Goal: Information Seeking & Learning: Learn about a topic

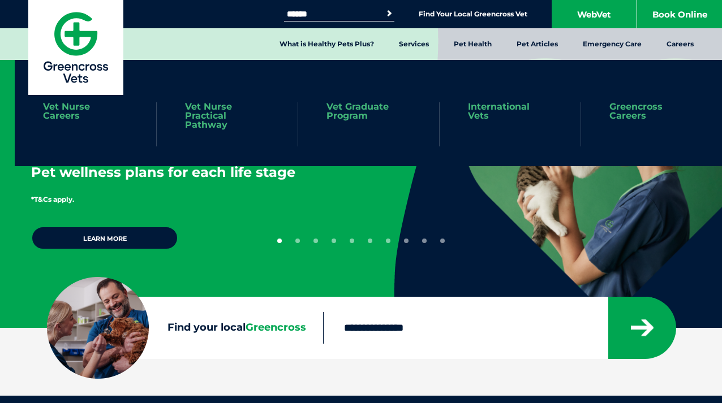
click at [505, 110] on link "International Vets" at bounding box center [510, 111] width 84 height 18
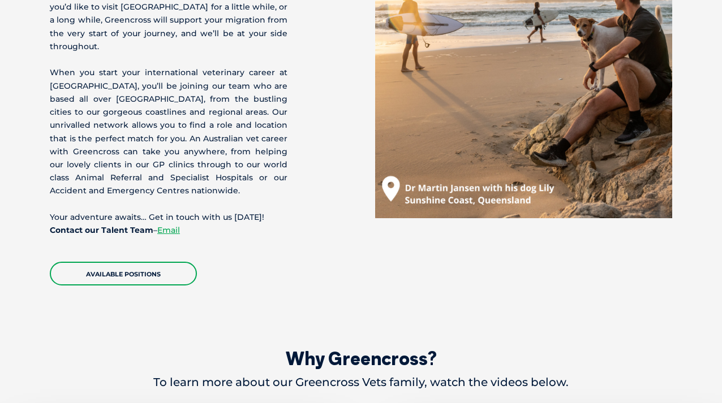
scroll to position [662, 0]
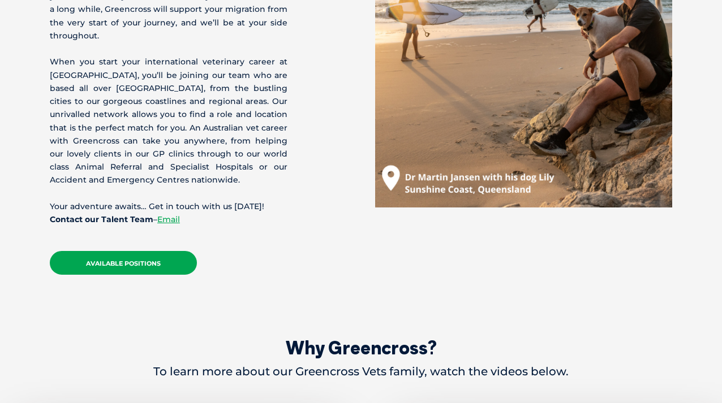
click at [148, 251] on link "Available Positions" at bounding box center [123, 263] width 147 height 24
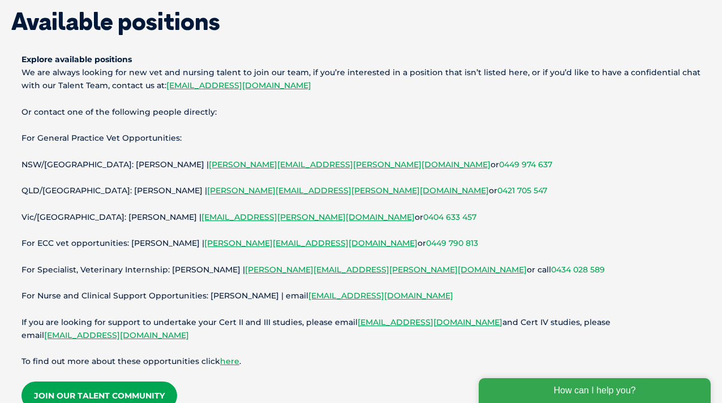
scroll to position [110, 0]
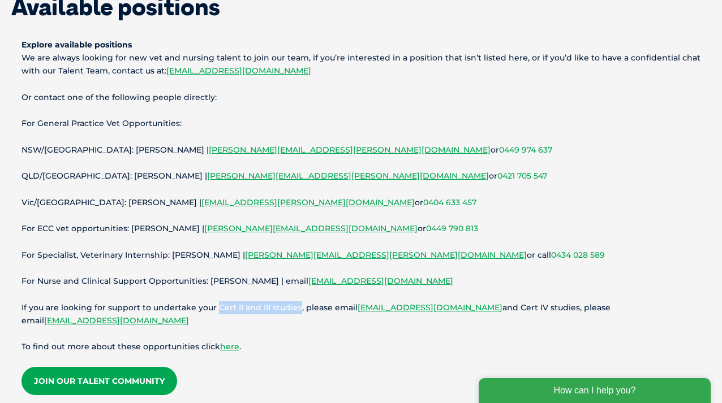
drag, startPoint x: 216, startPoint y: 305, endPoint x: 295, endPoint y: 307, distance: 79.2
click at [295, 307] on p "If you are looking for support to undertake your Cert II and III studies, pleas…" at bounding box center [360, 314] width 679 height 26
copy p "Cert II and III studies"
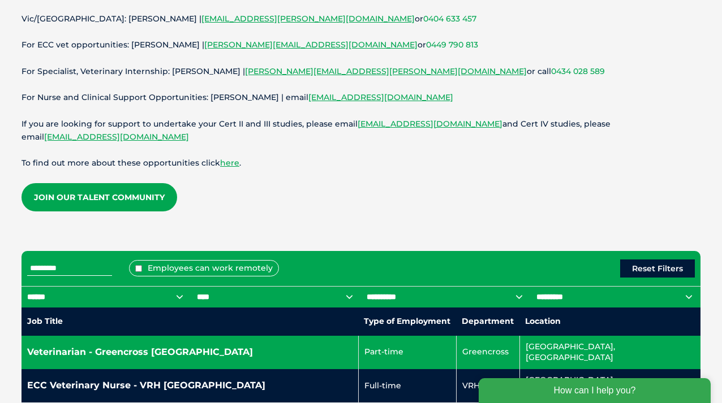
scroll to position [293, 0]
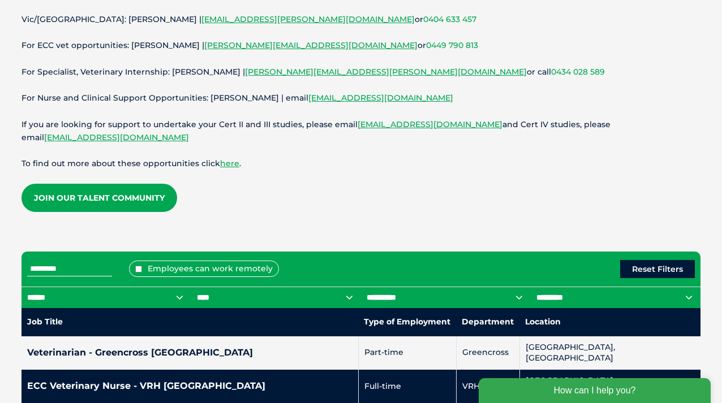
click at [97, 268] on input "text" at bounding box center [69, 269] width 85 height 15
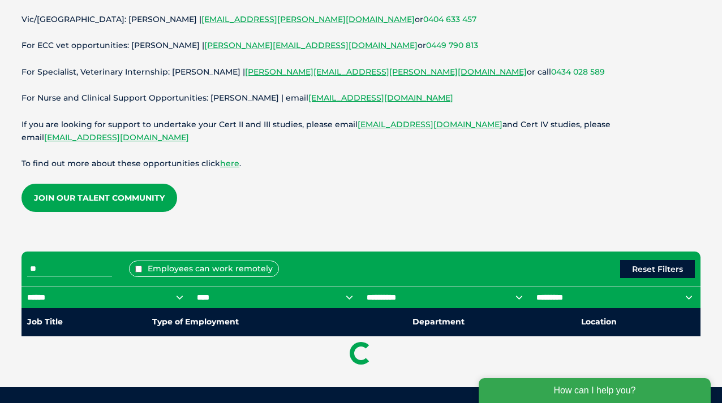
type input "*"
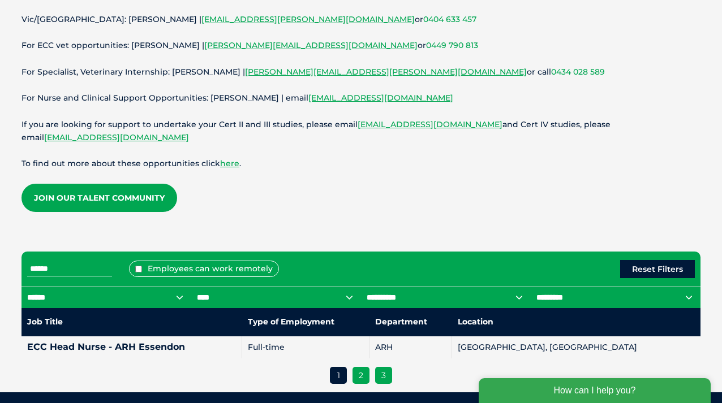
type input "******"
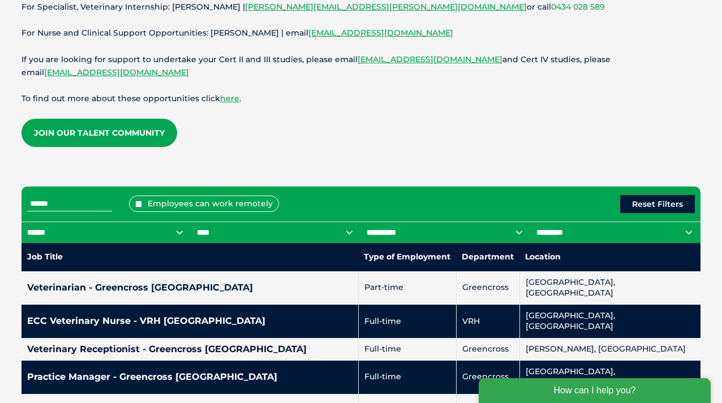
scroll to position [401, 0]
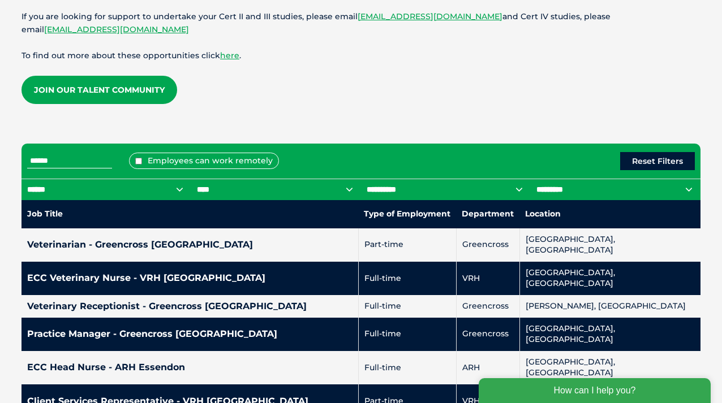
drag, startPoint x: 81, startPoint y: 163, endPoint x: -11, endPoint y: 163, distance: 92.8
click at [645, 154] on button "Reset Filters" at bounding box center [657, 161] width 75 height 18
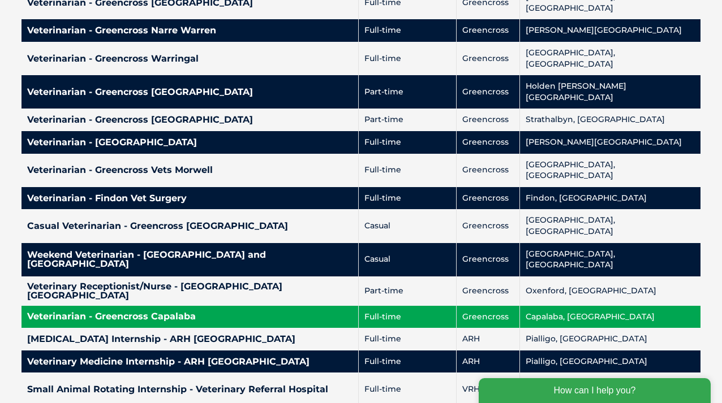
scroll to position [2672, 0]
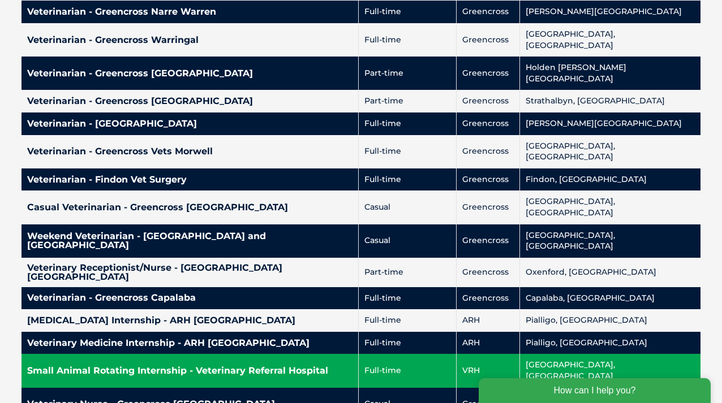
click at [331, 354] on td "Small Animal Rotating Internship - Veterinary Referral Hospital" at bounding box center [189, 370] width 337 height 33
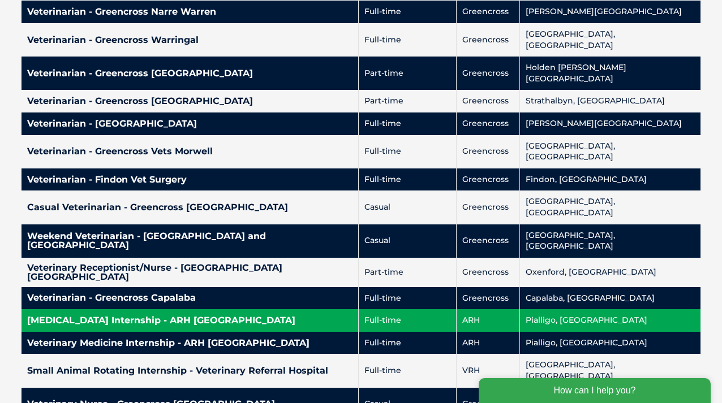
click at [232, 316] on h4 "[MEDICAL_DATA] Internship - ARH [GEOGRAPHIC_DATA]" at bounding box center [189, 320] width 325 height 9
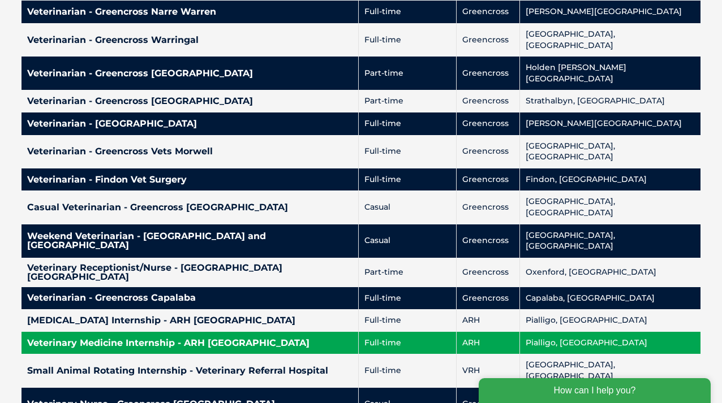
click at [165, 339] on h4 "Veterinary Medicine Internship - ARH [GEOGRAPHIC_DATA]" at bounding box center [189, 343] width 325 height 9
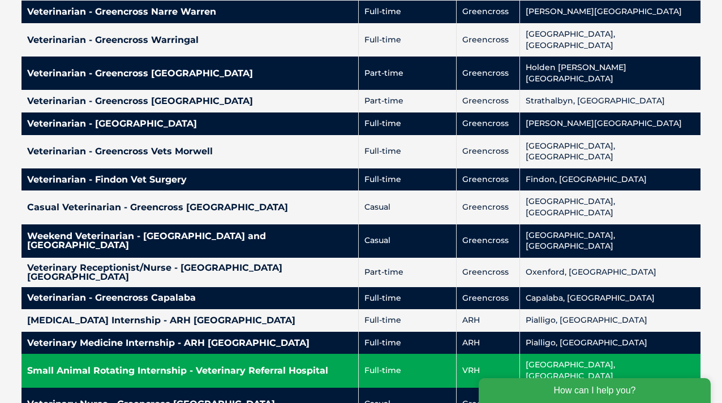
click at [278, 367] on h4 "Small Animal Rotating Internship - Veterinary Referral Hospital" at bounding box center [189, 371] width 325 height 9
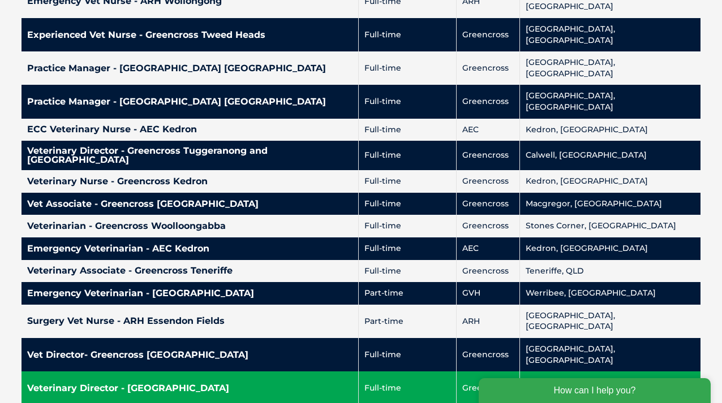
scroll to position [3110, 0]
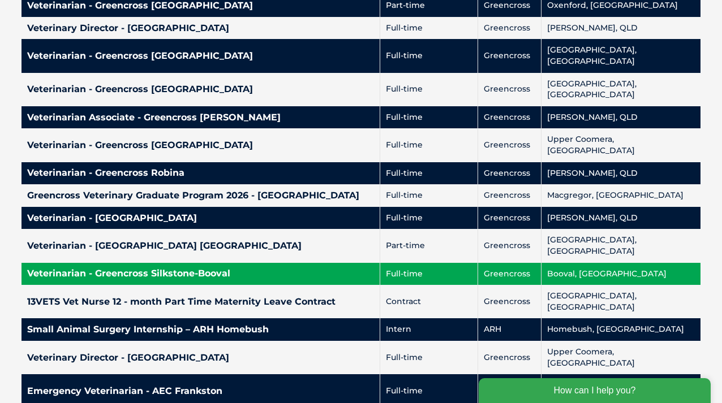
scroll to position [660, 0]
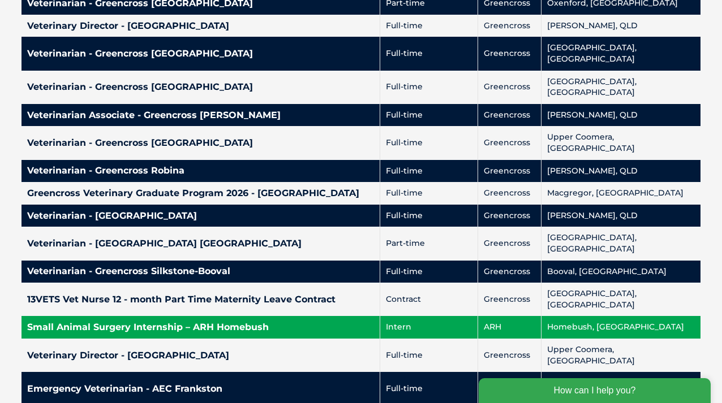
click at [278, 323] on h4 "Small Animal Surgery Internship – ARH Homebush" at bounding box center [200, 327] width 347 height 9
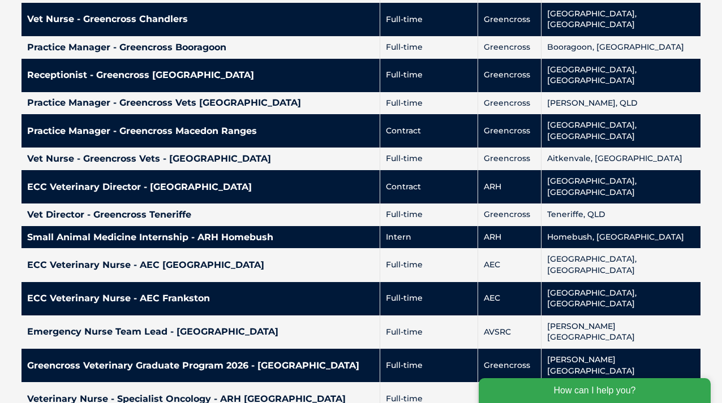
scroll to position [1600, 0]
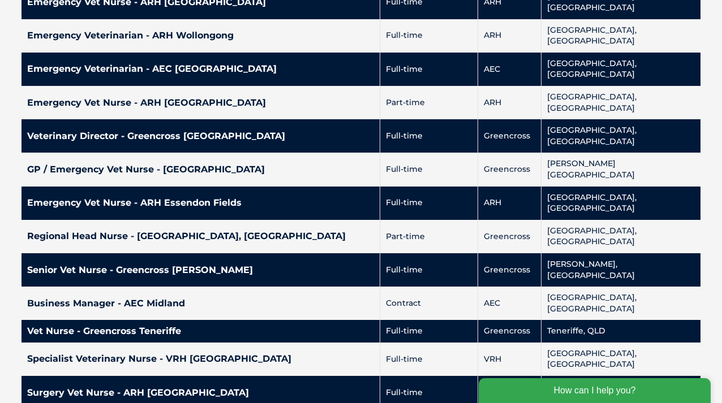
scroll to position [2540, 0]
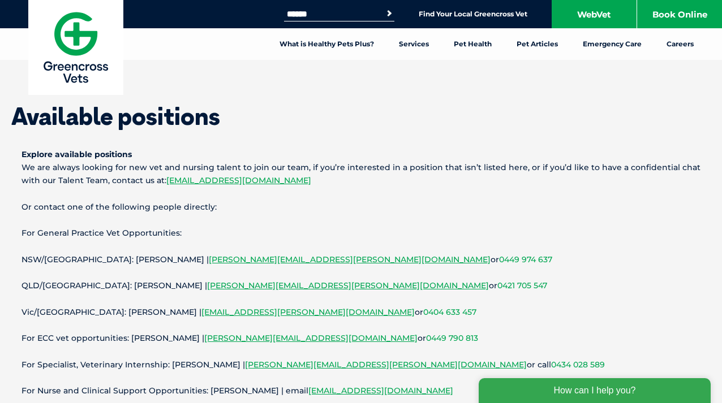
scroll to position [0, 0]
